Goal: Transaction & Acquisition: Obtain resource

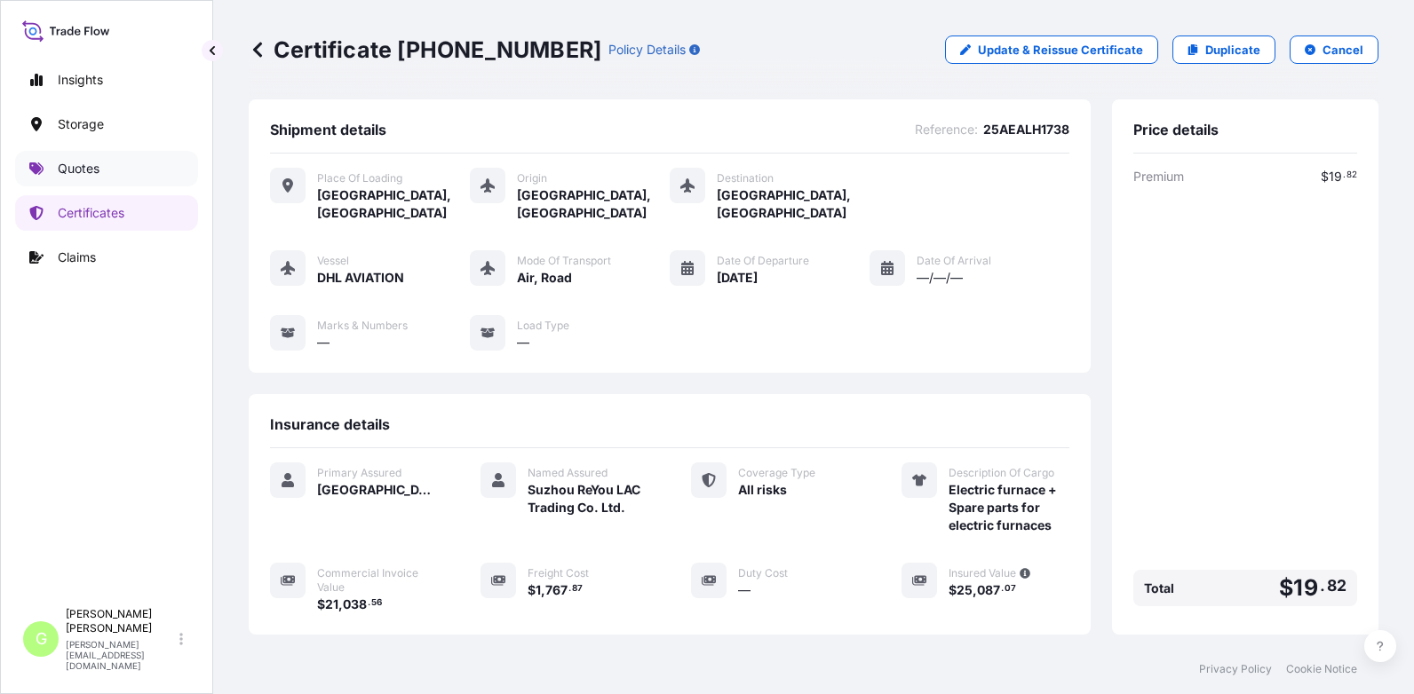
click at [48, 158] on link "Quotes" at bounding box center [106, 169] width 183 height 36
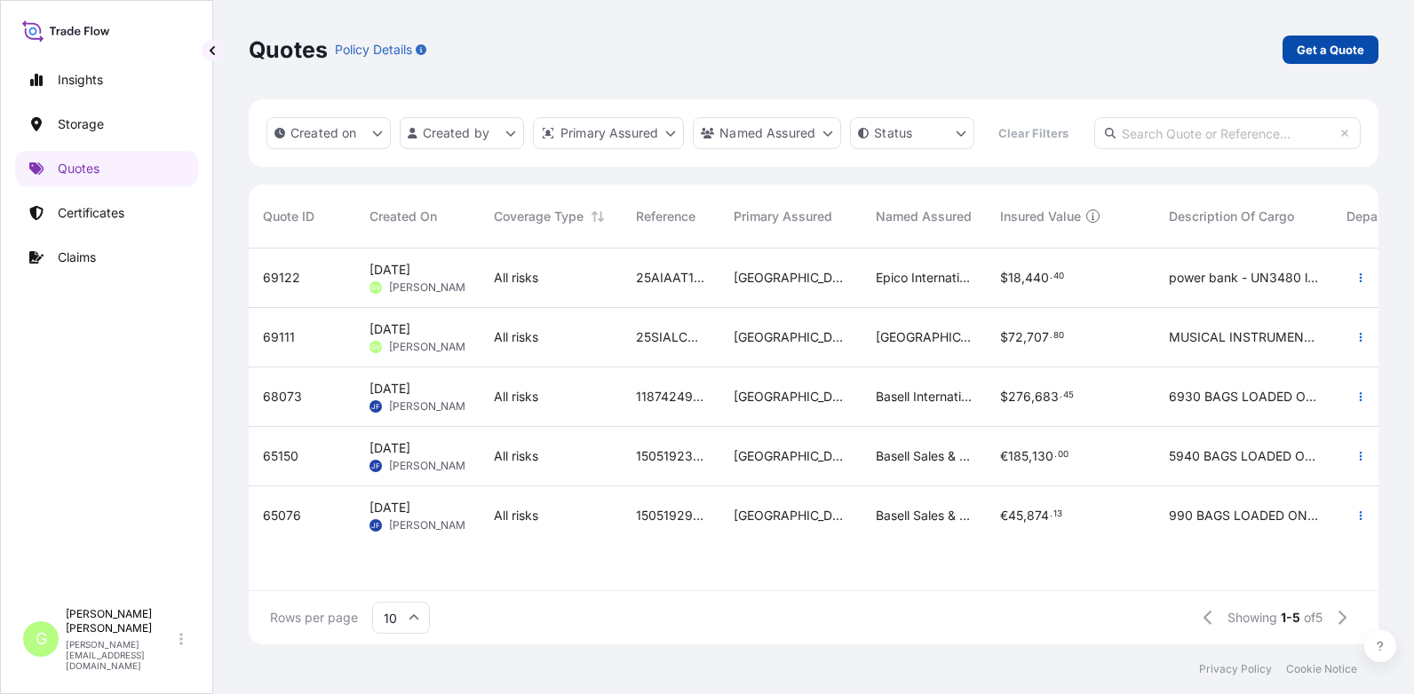
click at [1351, 50] on p "Get a Quote" at bounding box center [1329, 50] width 67 height 18
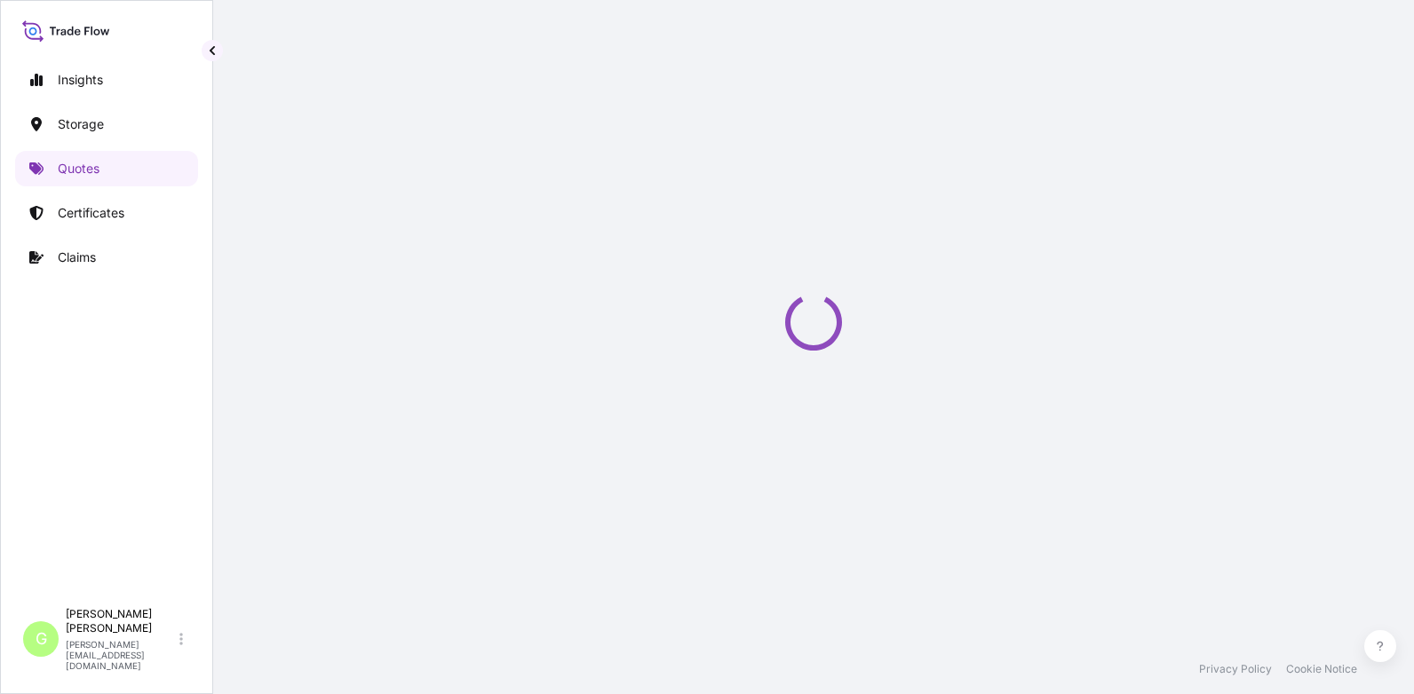
select select "Water"
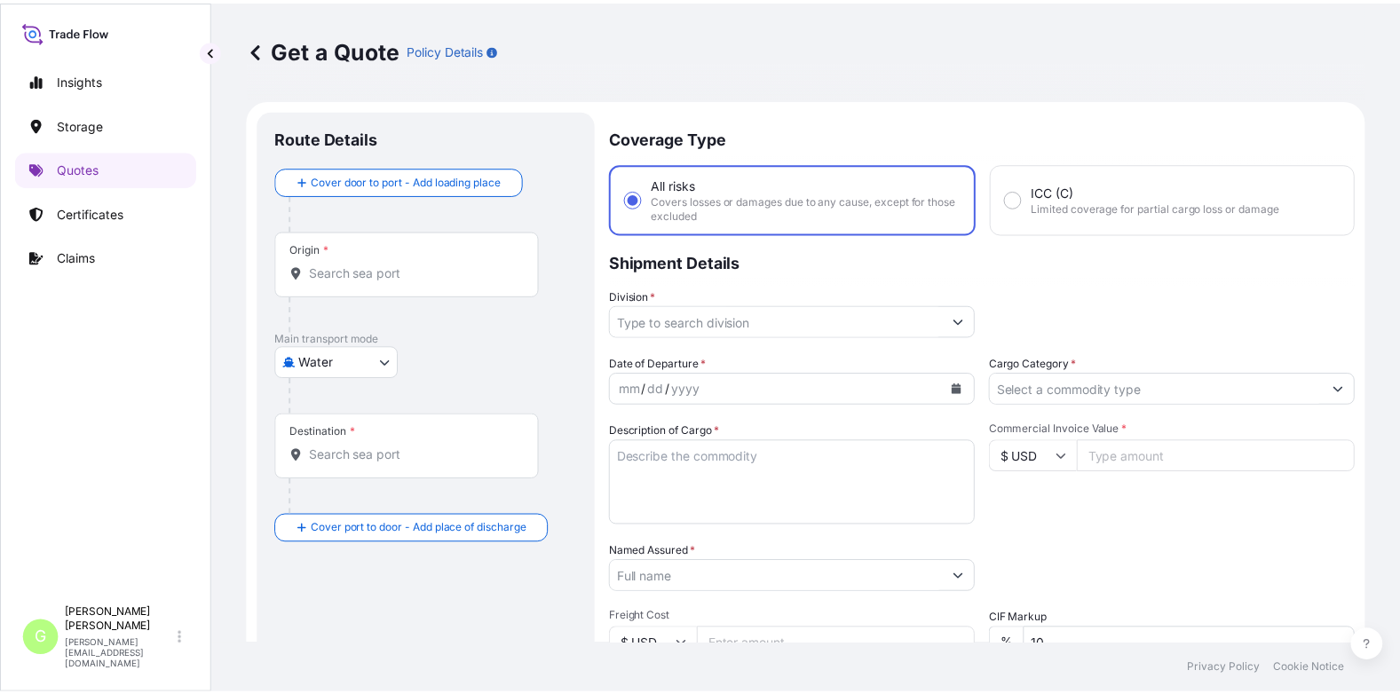
scroll to position [28, 0]
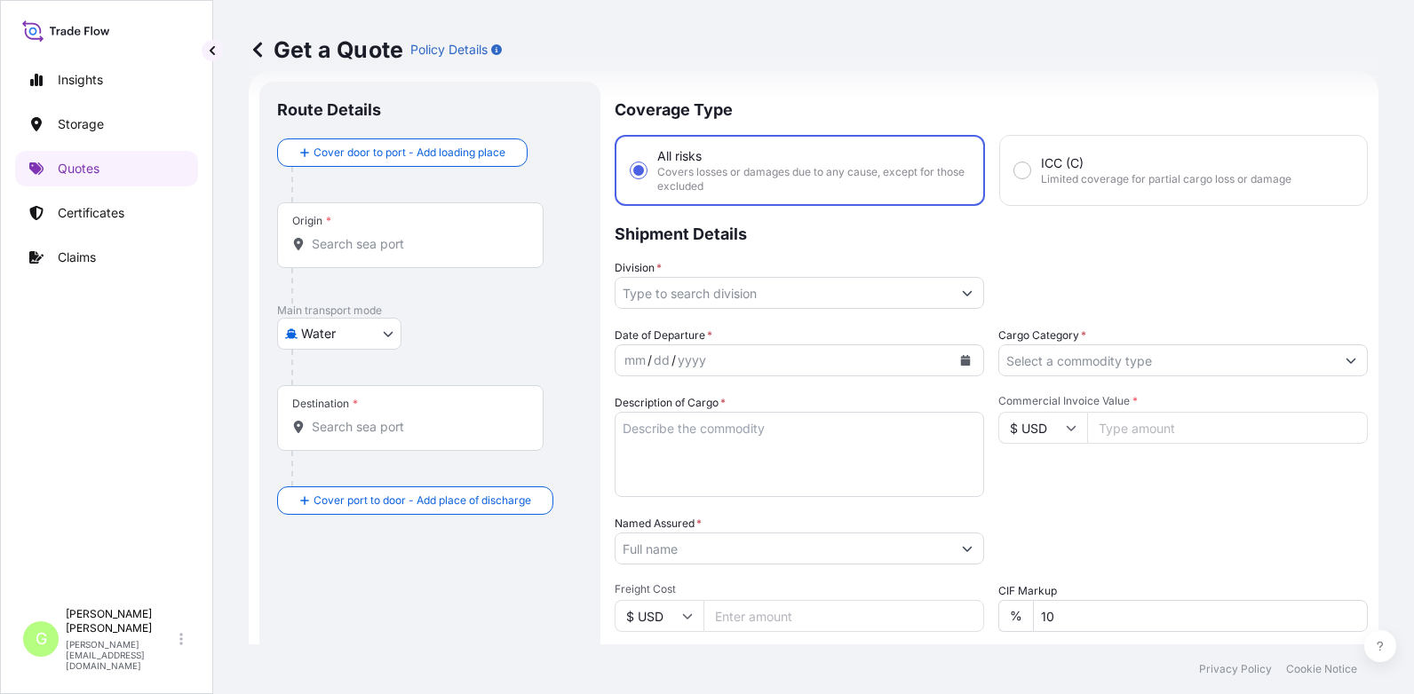
click at [659, 297] on input "Division *" at bounding box center [783, 293] width 336 height 32
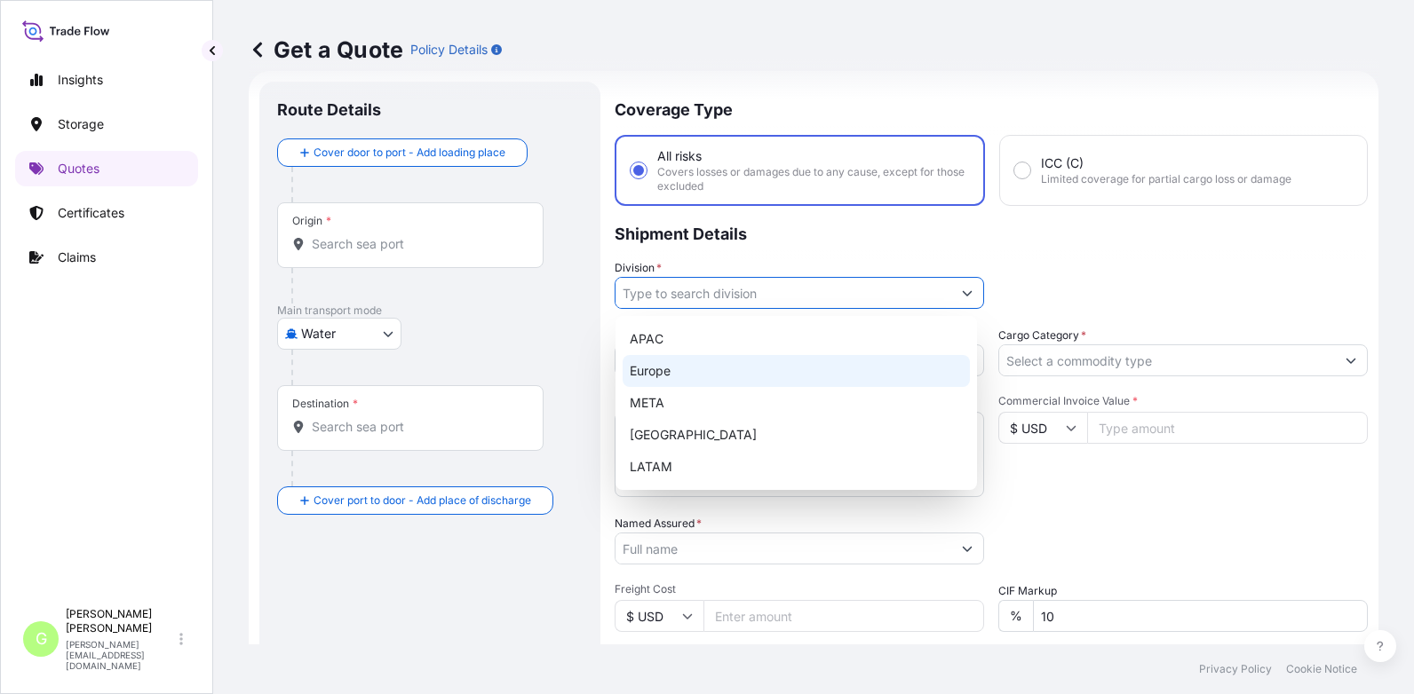
click at [660, 371] on div "Europe" at bounding box center [795, 371] width 347 height 32
type input "Europe"
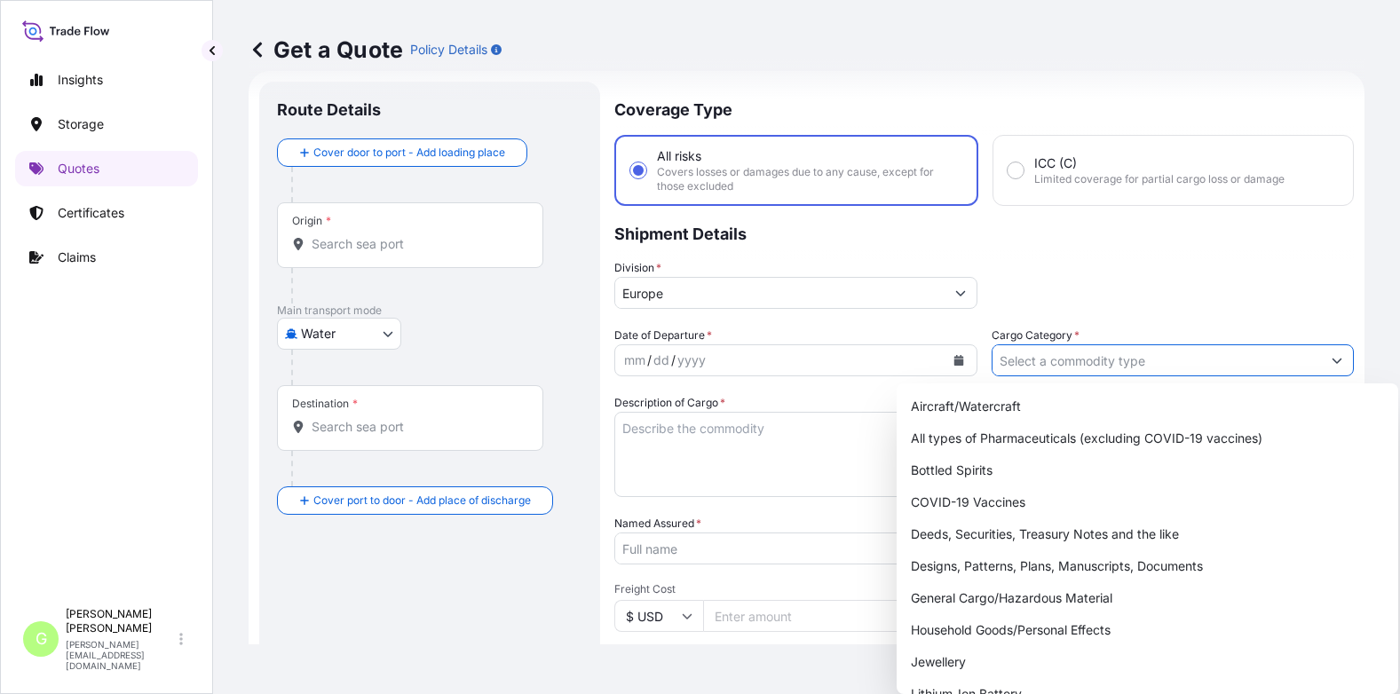
click at [1036, 361] on input "Cargo Category *" at bounding box center [1157, 361] width 329 height 32
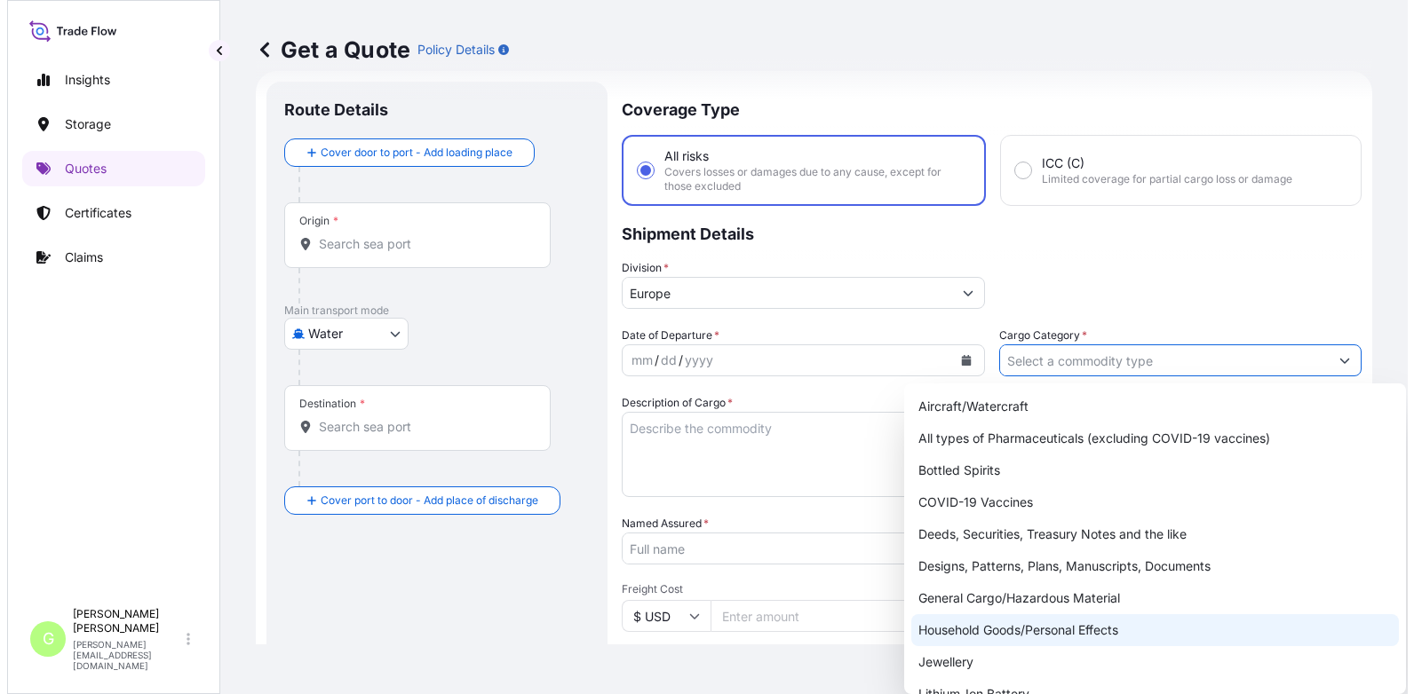
scroll to position [316, 0]
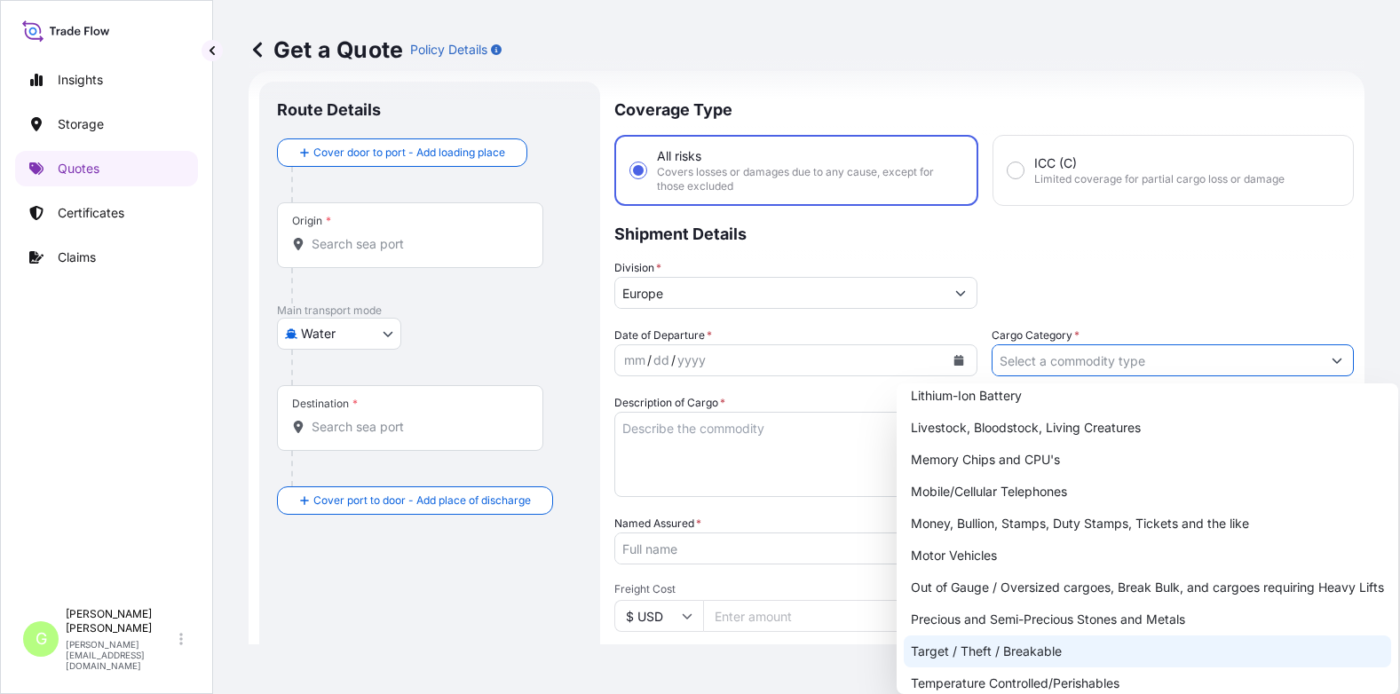
click at [943, 651] on div "Target / Theft / Breakable" at bounding box center [1147, 652] width 487 height 32
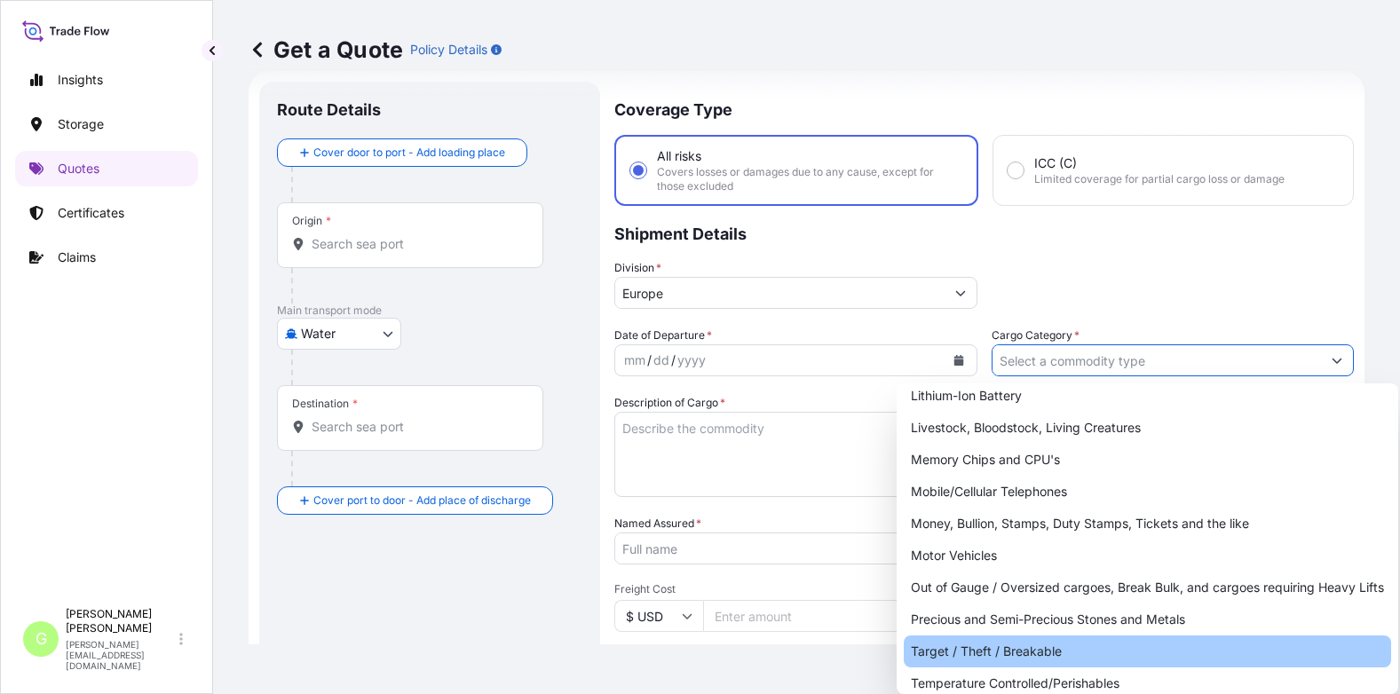
type input "Target / Theft / Breakable"
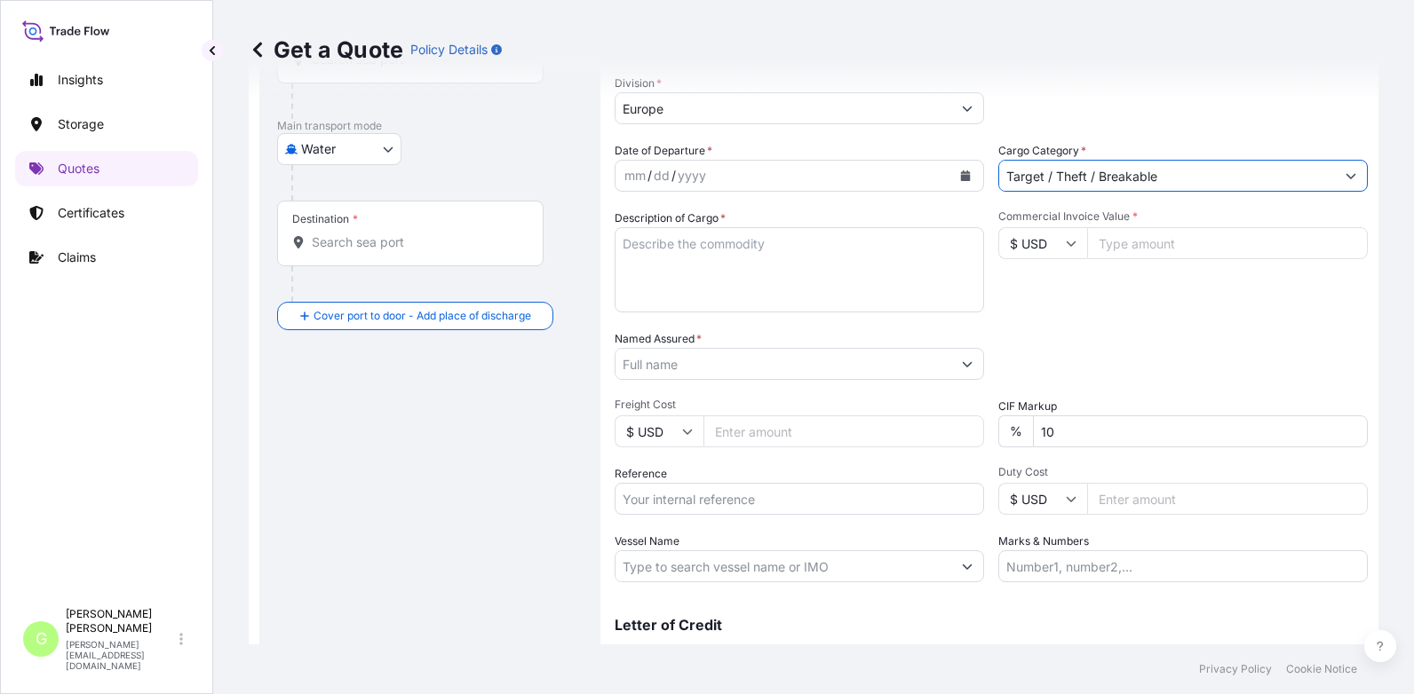
scroll to position [294, 0]
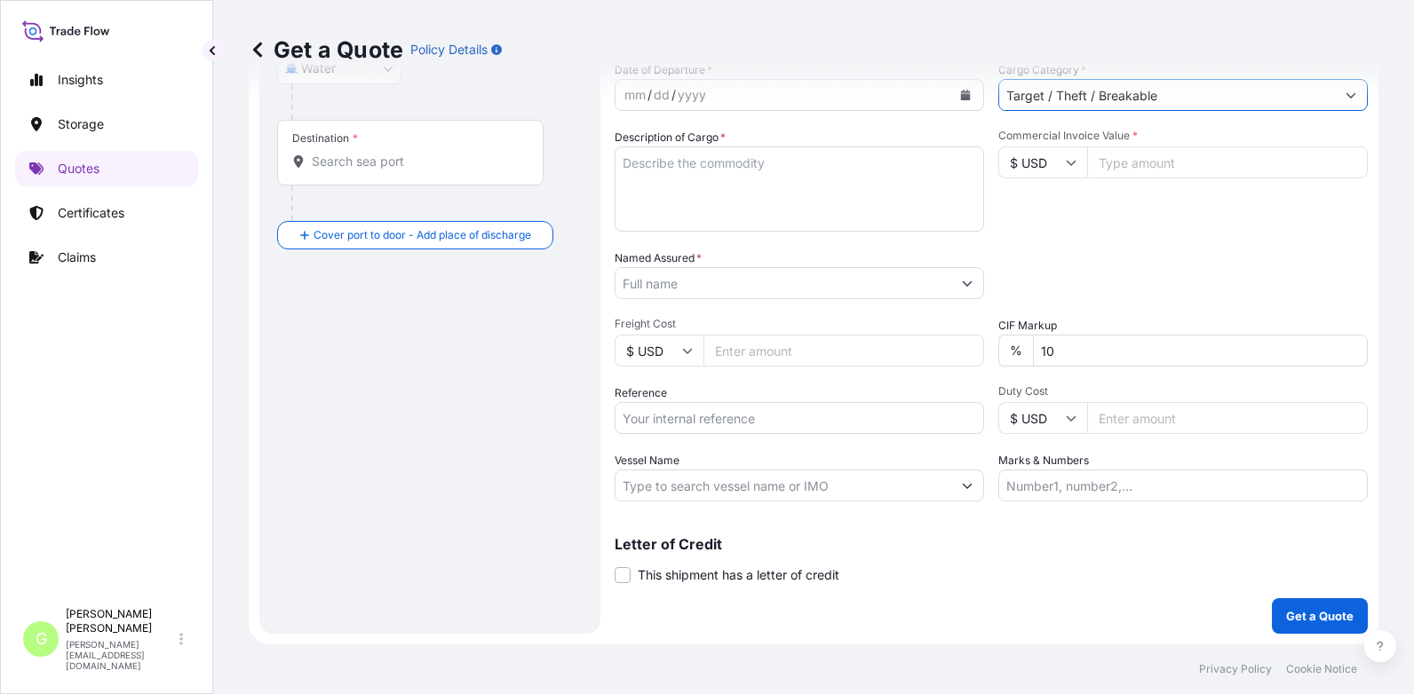
click at [638, 282] on input "Named Assured *" at bounding box center [783, 283] width 336 height 32
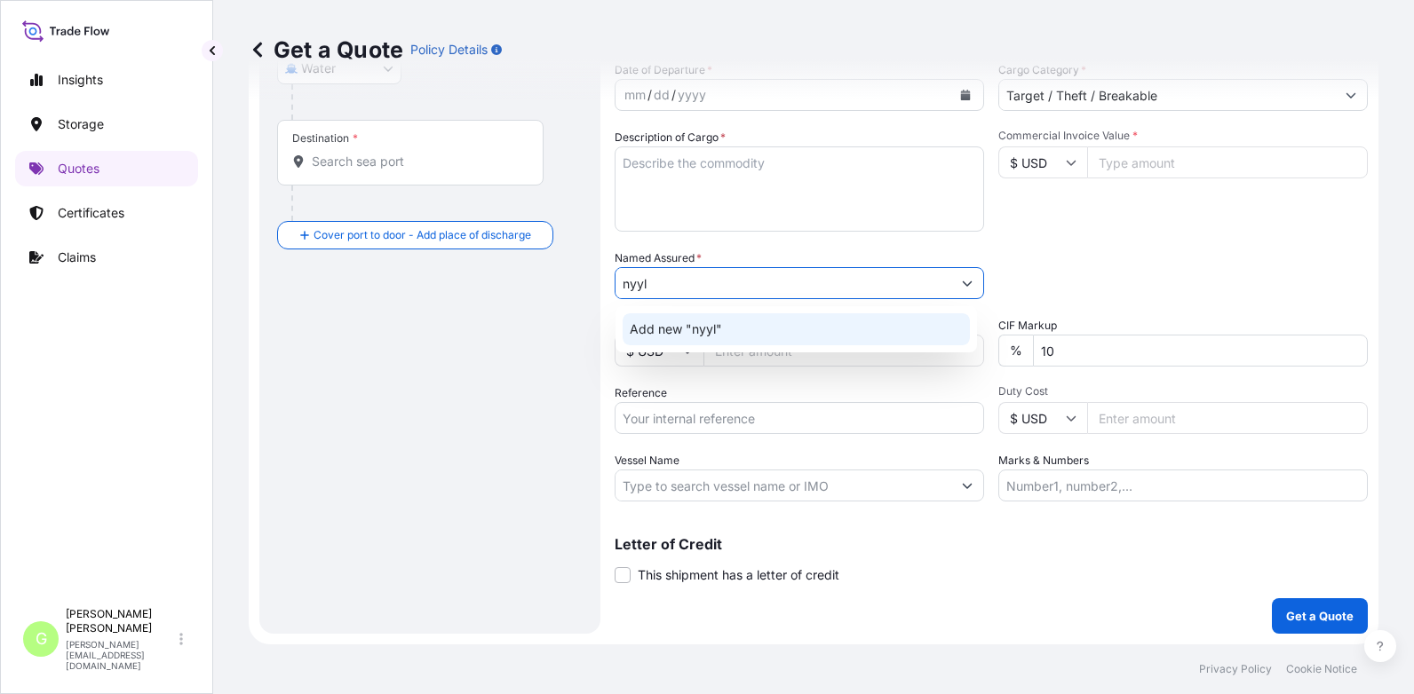
type input "nyyl"
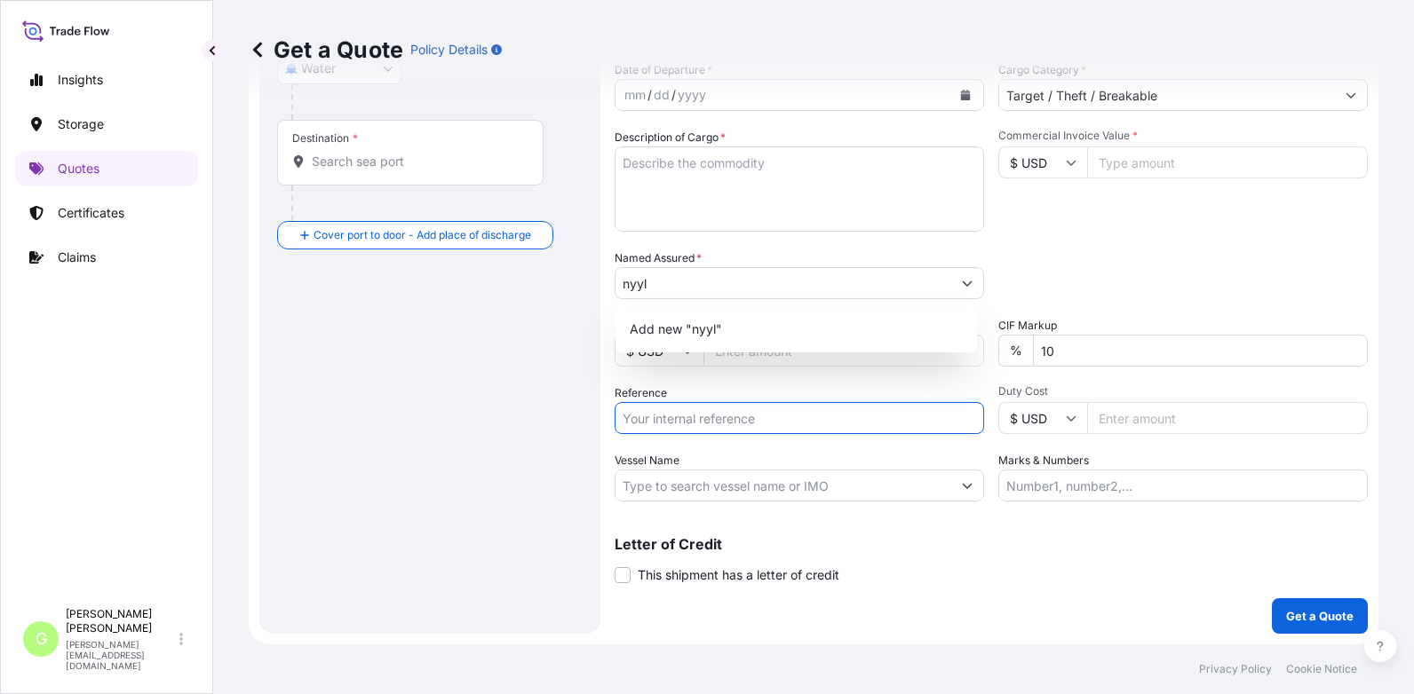
click at [645, 417] on input "Reference" at bounding box center [798, 418] width 369 height 32
paste input "25SIAMZ4870"
type input "25SIAMZ4870"
drag, startPoint x: 725, startPoint y: 277, endPoint x: 576, endPoint y: 285, distance: 148.5
click at [576, 285] on form "Route Details Cover door to port - Add loading place Place of loading Road / In…" at bounding box center [813, 225] width 1129 height 839
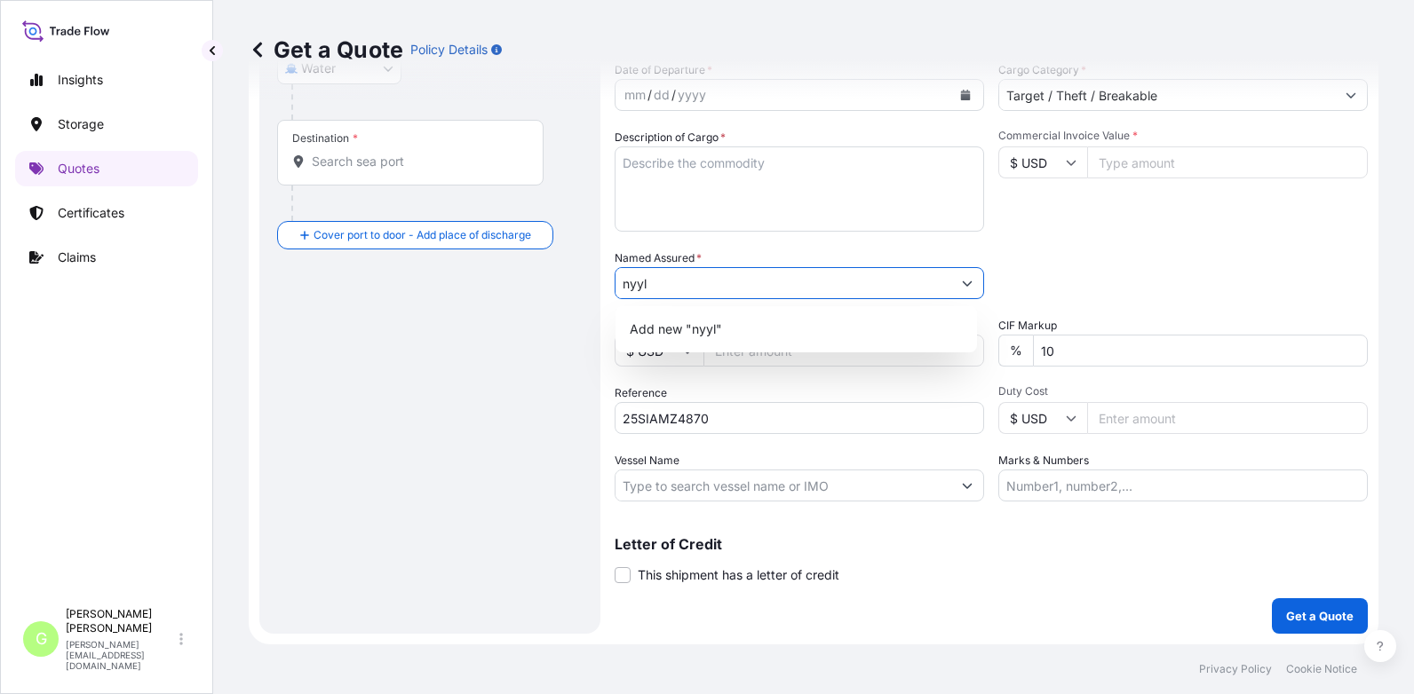
paste input "NYYLO a.s."
click at [707, 332] on span "Add new "NYYLO a.s."" at bounding box center [698, 330] width 136 height 18
type input "NYYLO a.s."
